Goal: Transaction & Acquisition: Subscribe to service/newsletter

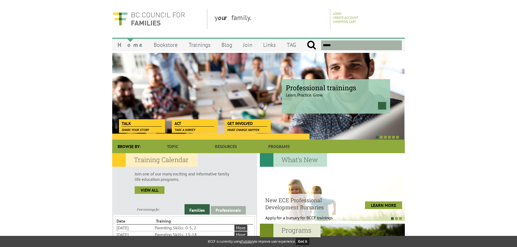
click at [121, 44] on link "Home" at bounding box center [130, 44] width 36 height 13
click at [195, 44] on link "Trainings" at bounding box center [199, 44] width 33 height 13
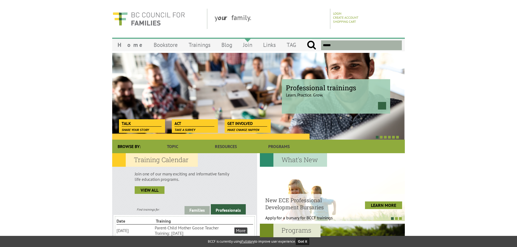
click at [239, 45] on link "Join" at bounding box center [248, 44] width 20 height 13
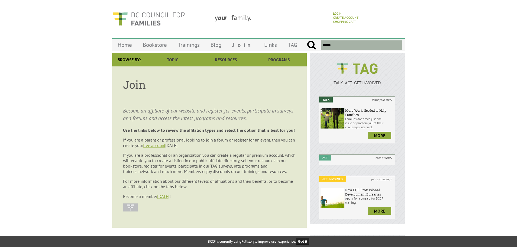
scroll to position [27, 0]
